Goal: Transaction & Acquisition: Purchase product/service

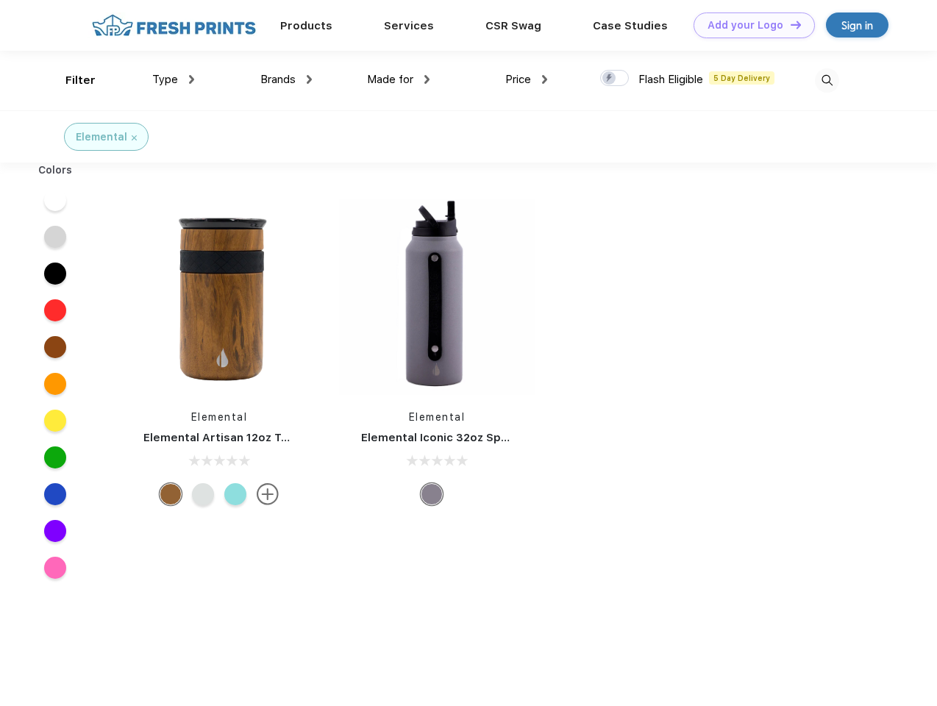
click at [749, 25] on link "Add your Logo Design Tool" at bounding box center [753, 26] width 121 height 26
click at [0, 0] on div "Design Tool" at bounding box center [0, 0] width 0 height 0
click at [789, 24] on link "Add your Logo Design Tool" at bounding box center [753, 26] width 121 height 26
click at [71, 80] on div "Filter" at bounding box center [80, 80] width 30 height 17
click at [174, 79] on span "Type" at bounding box center [165, 79] width 26 height 13
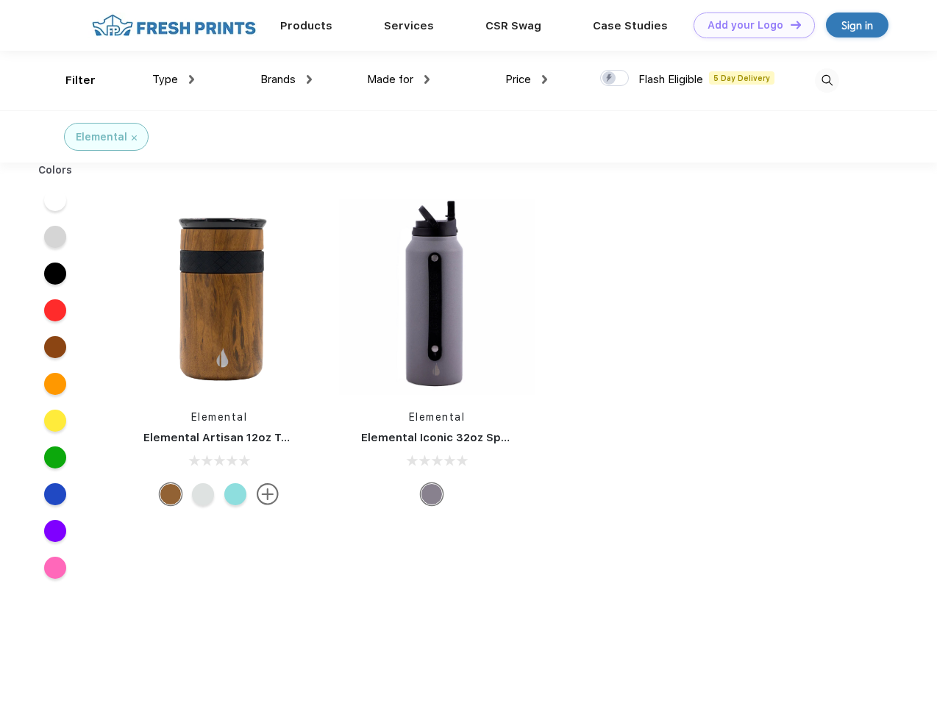
click at [286, 79] on span "Brands" at bounding box center [277, 79] width 35 height 13
click at [399, 79] on span "Made for" at bounding box center [390, 79] width 46 height 13
click at [526, 79] on span "Price" at bounding box center [518, 79] width 26 height 13
click at [615, 79] on div at bounding box center [614, 78] width 29 height 16
click at [610, 79] on input "checkbox" at bounding box center [605, 74] width 10 height 10
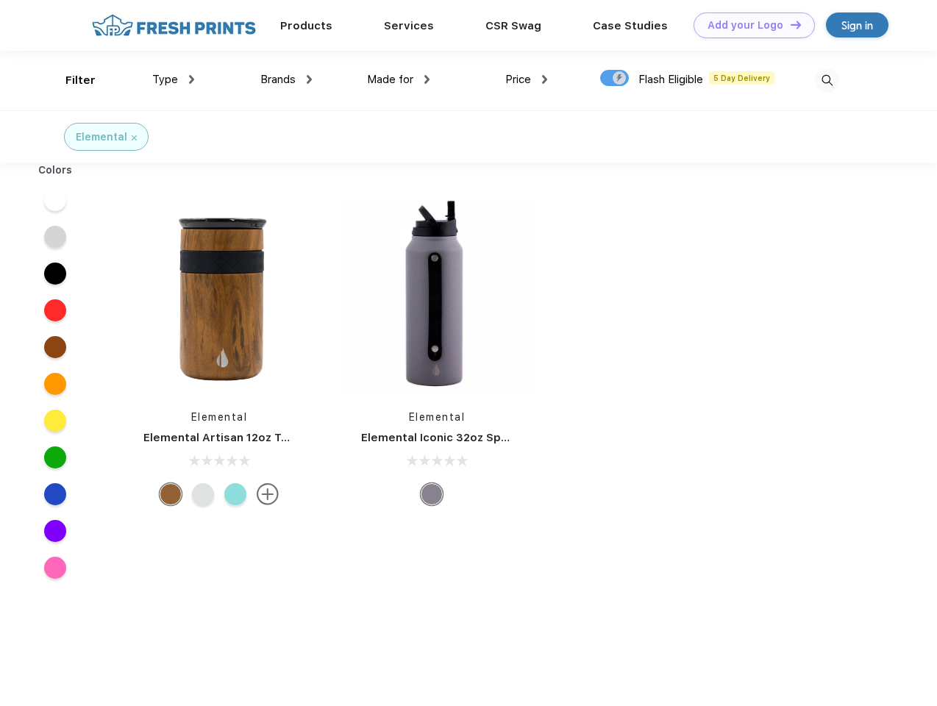
click at [827, 80] on img at bounding box center [827, 80] width 24 height 24
